Goal: Use online tool/utility: Use online tool/utility

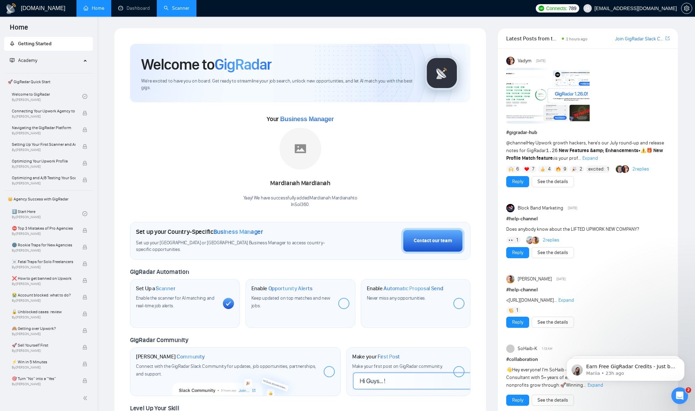
click at [178, 9] on link "Scanner" at bounding box center [177, 8] width 26 height 6
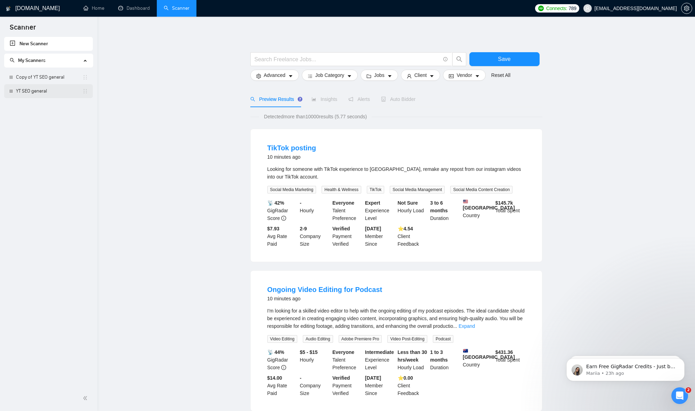
click at [42, 92] on link "YT SEO general" at bounding box center [49, 91] width 66 height 14
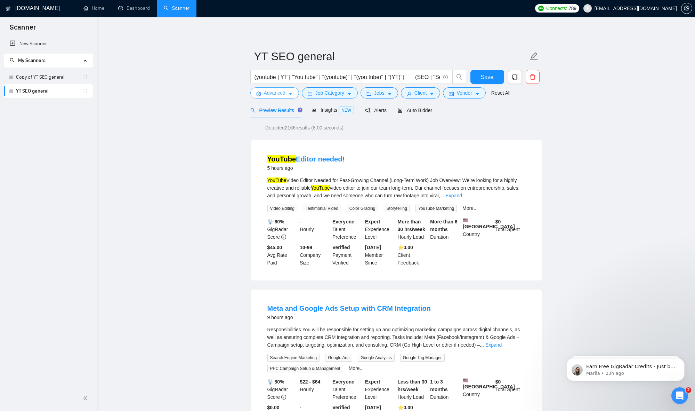
click at [290, 95] on icon "caret-down" at bounding box center [290, 93] width 5 height 5
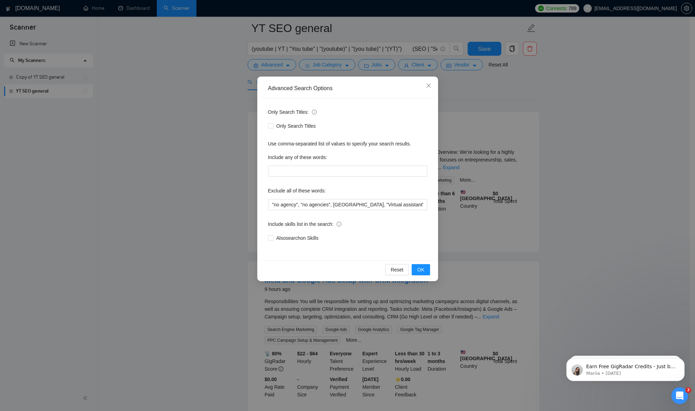
scroll to position [16, 0]
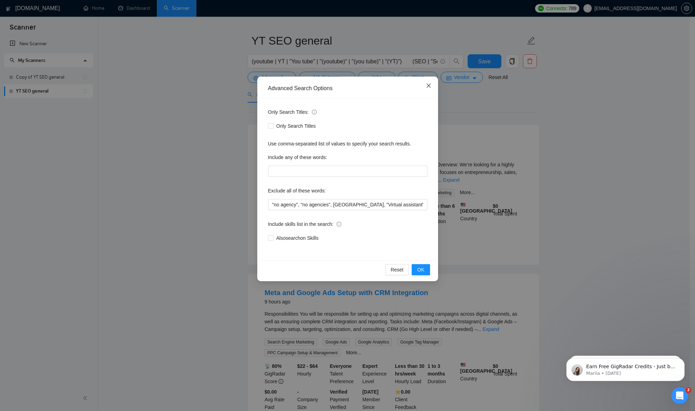
click at [432, 86] on span "Close" at bounding box center [428, 85] width 19 height 19
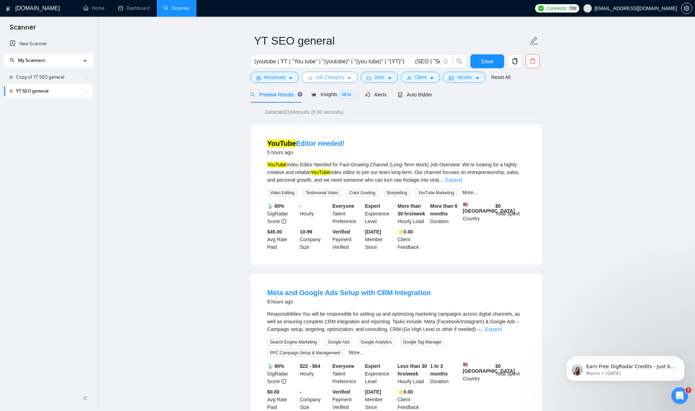
click at [352, 78] on icon "caret-down" at bounding box center [349, 78] width 5 height 5
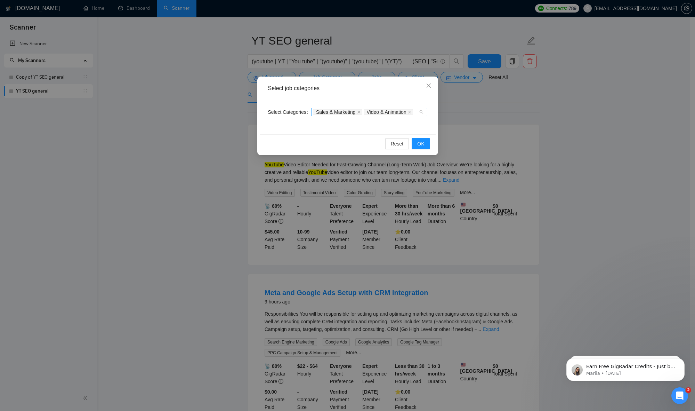
click at [422, 116] on div "Sales & Marketing Video & Animation" at bounding box center [369, 112] width 116 height 8
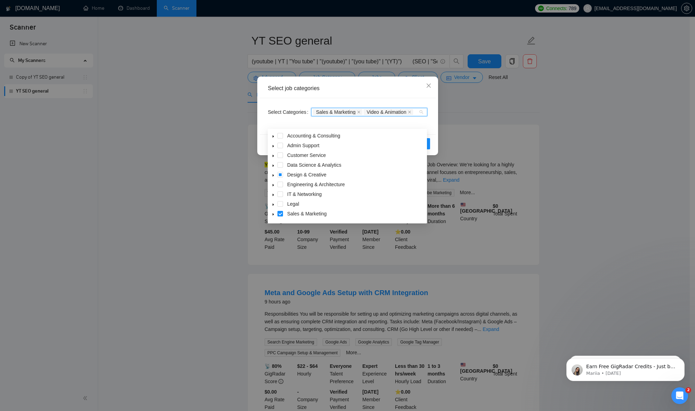
click at [273, 213] on icon "caret-down" at bounding box center [273, 213] width 3 height 3
click at [275, 158] on icon "caret-down" at bounding box center [273, 157] width 3 height 3
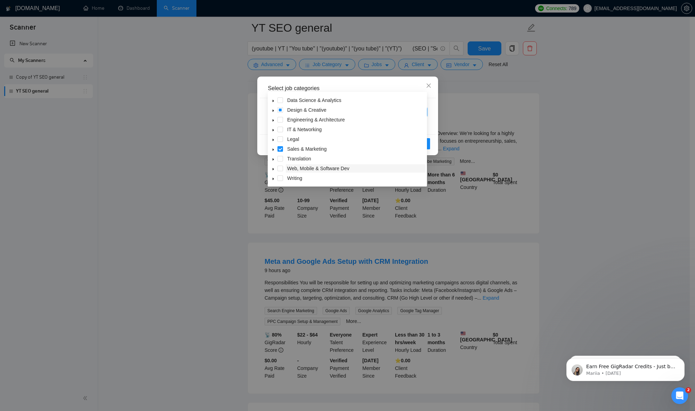
scroll to position [13, 0]
click at [274, 124] on icon "caret-down" at bounding box center [273, 124] width 3 height 3
click at [272, 114] on icon "caret-down" at bounding box center [273, 113] width 3 height 3
click at [274, 104] on icon "caret-down" at bounding box center [273, 103] width 3 height 3
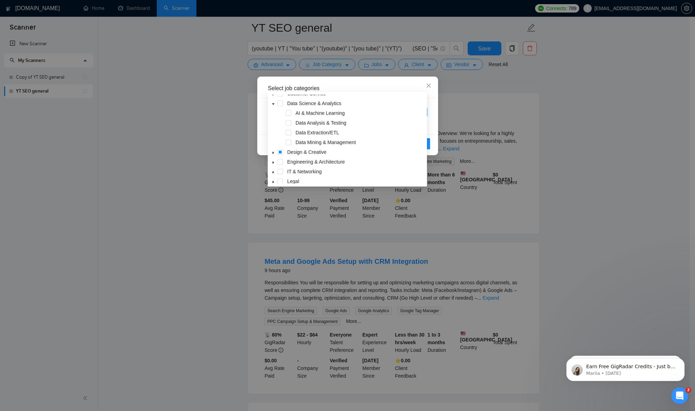
click at [274, 104] on icon "caret-down" at bounding box center [273, 103] width 3 height 3
click at [406, 82] on div "Select job categories" at bounding box center [348, 88] width 176 height 19
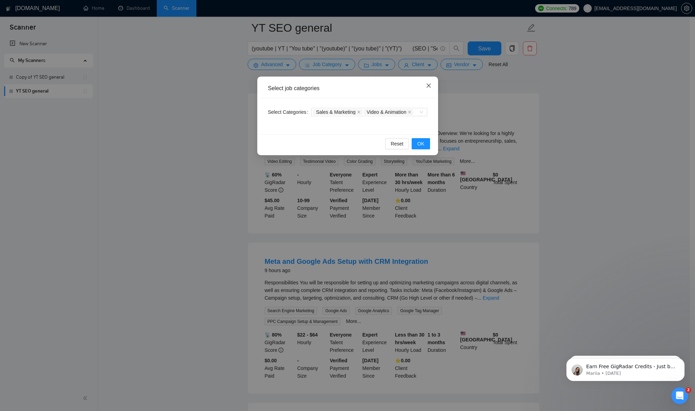
click at [430, 84] on icon "close" at bounding box center [428, 85] width 4 height 4
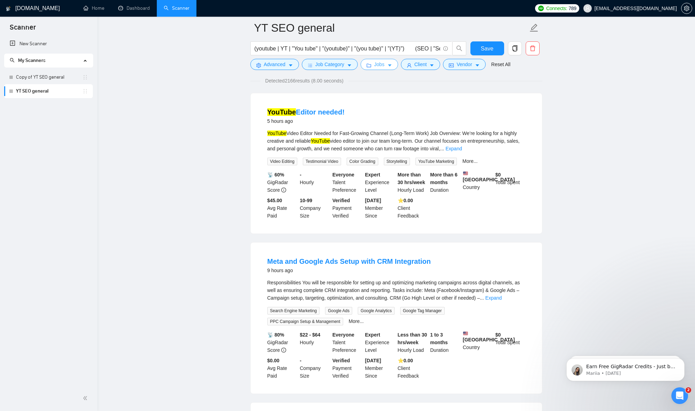
click at [392, 66] on icon "caret-down" at bounding box center [389, 66] width 3 height 2
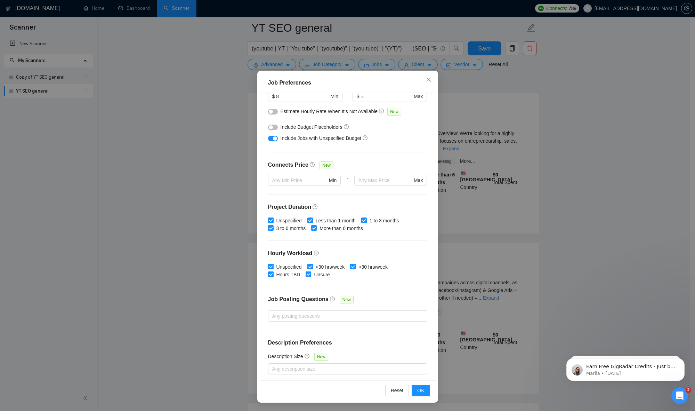
scroll to position [105, 0]
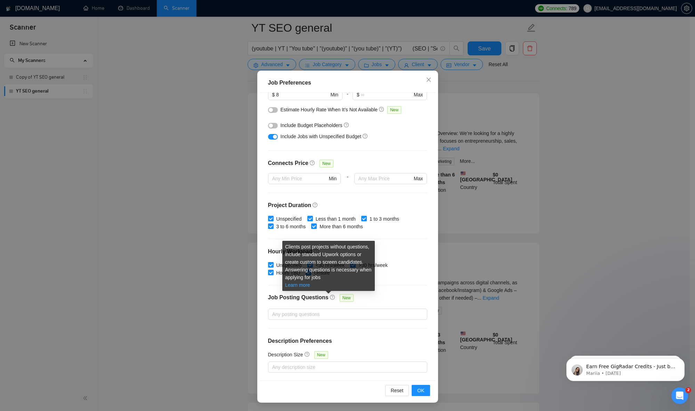
click at [304, 285] on link "Learn more" at bounding box center [297, 285] width 25 height 6
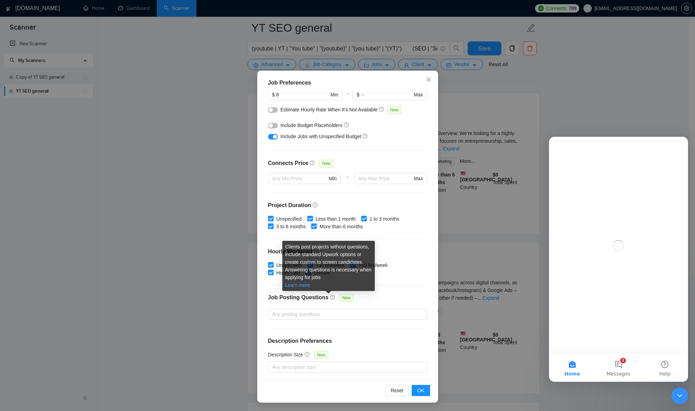
scroll to position [0, 0]
